Goal: Register for event/course

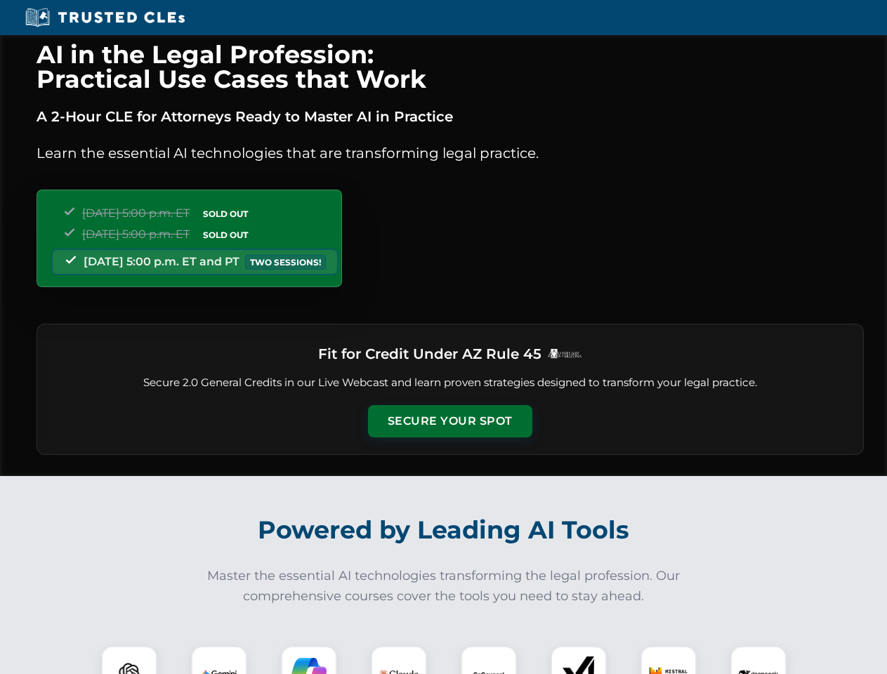
click at [449, 421] on button "Secure Your Spot" at bounding box center [450, 421] width 164 height 32
click at [129, 660] on img at bounding box center [129, 674] width 41 height 41
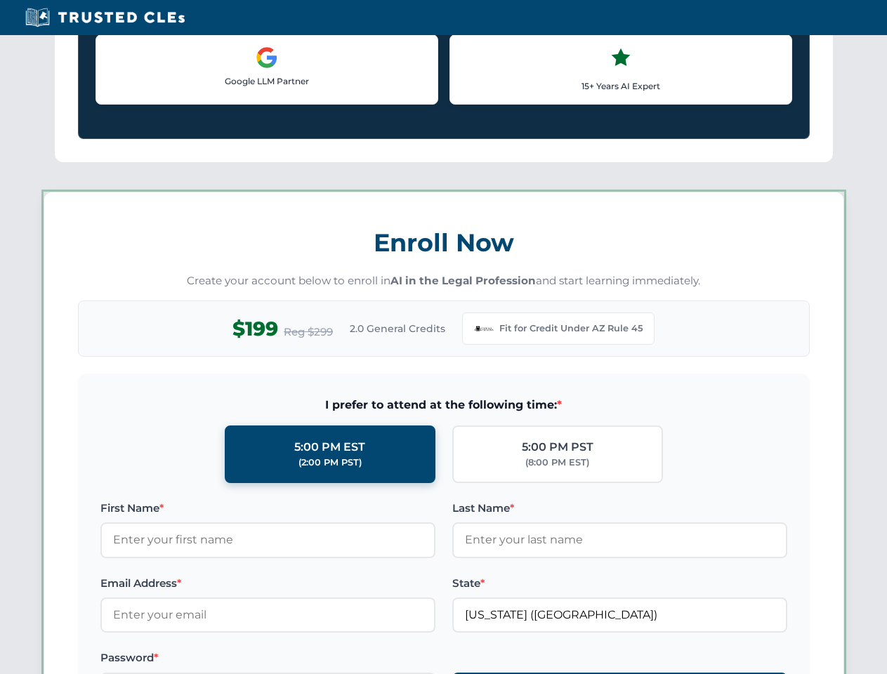
click at [309, 660] on label "Password *" at bounding box center [267, 658] width 335 height 17
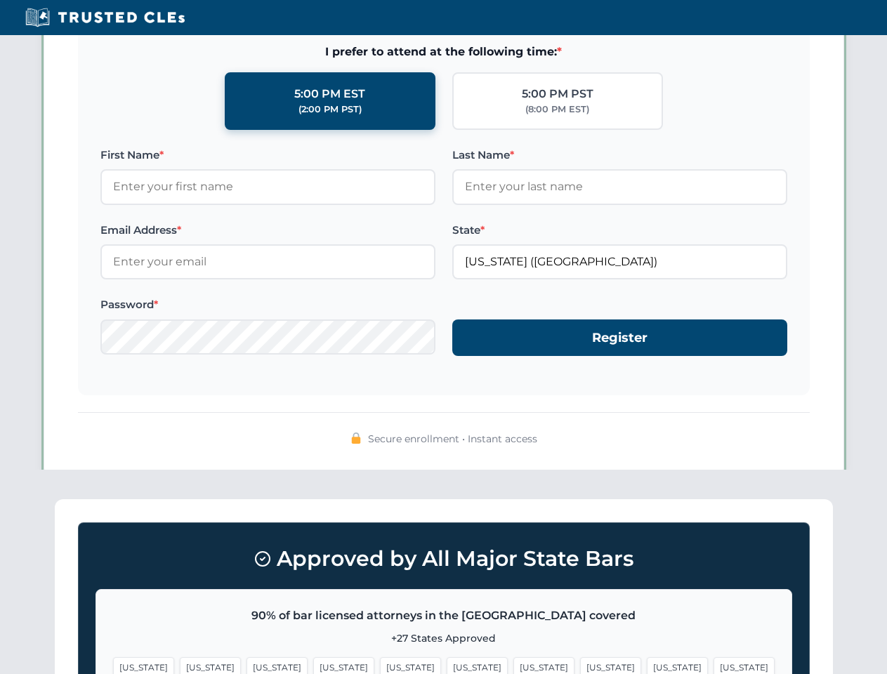
click at [647, 660] on span "[US_STATE]" at bounding box center [677, 667] width 61 height 20
